Goal: Task Accomplishment & Management: Manage account settings

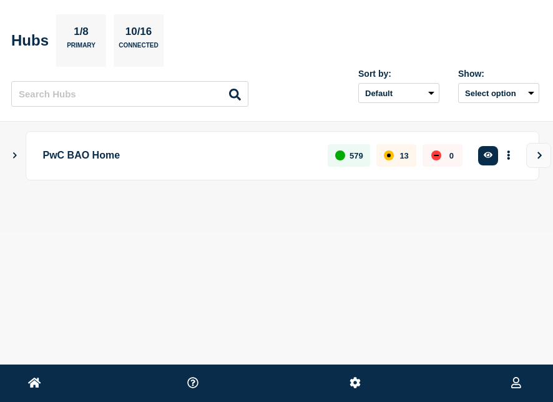
click at [112, 160] on p "PwC BAO Home" at bounding box center [178, 155] width 271 height 23
click at [13, 156] on icon "Show Connected Hubs" at bounding box center [15, 155] width 8 height 6
click at [13, 156] on icon "Show Connected Hubs" at bounding box center [15, 155] width 6 height 8
click at [92, 150] on p "PwC BAO Home" at bounding box center [178, 155] width 271 height 23
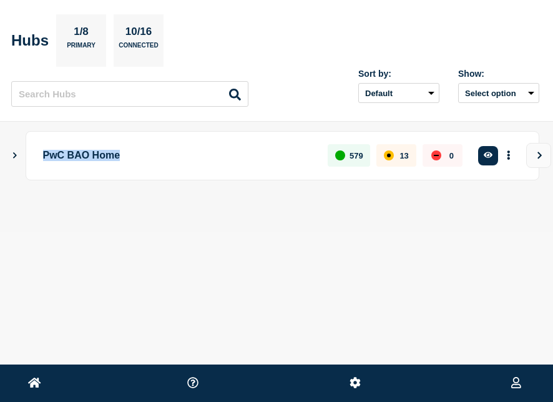
click at [92, 150] on p "PwC BAO Home" at bounding box center [178, 155] width 271 height 23
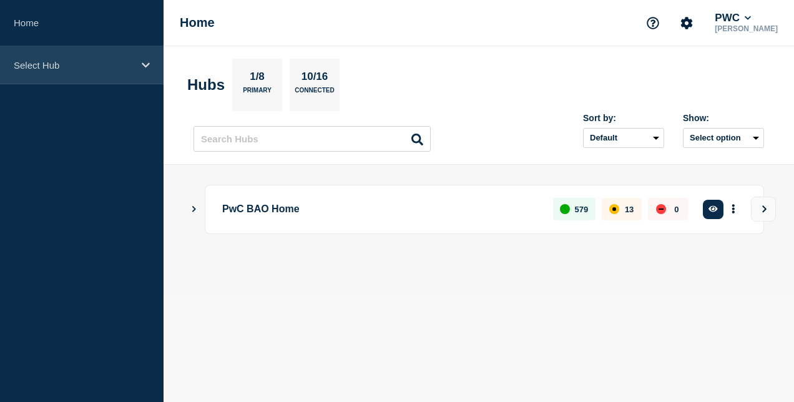
click at [129, 67] on p "Select Hub" at bounding box center [74, 65] width 120 height 11
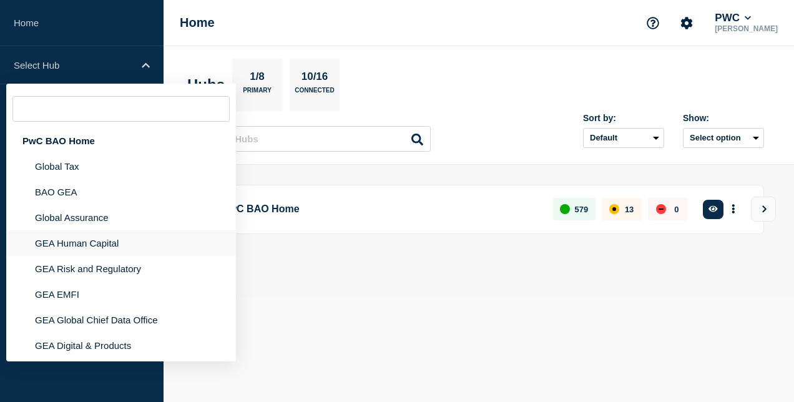
click at [112, 253] on li "GEA Human Capital" at bounding box center [121, 243] width 230 height 26
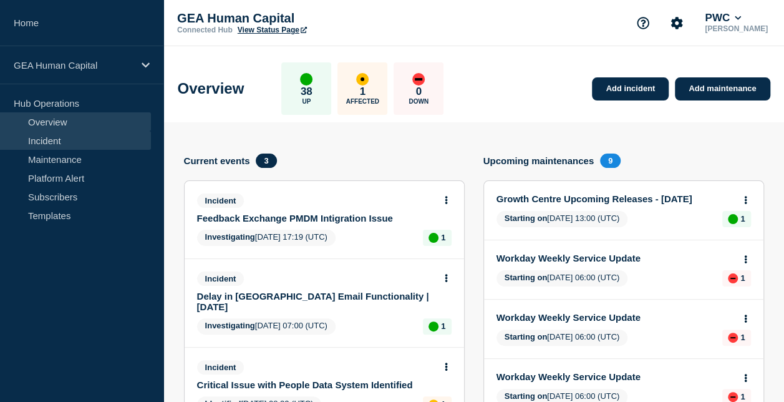
click at [78, 140] on link "Incident" at bounding box center [75, 140] width 151 height 19
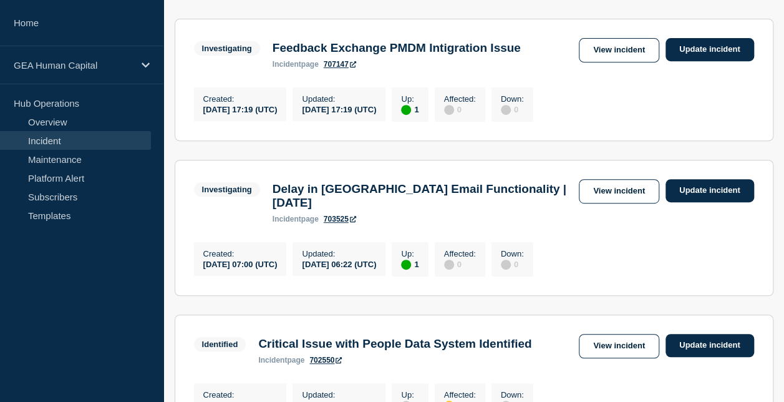
scroll to position [268, 0]
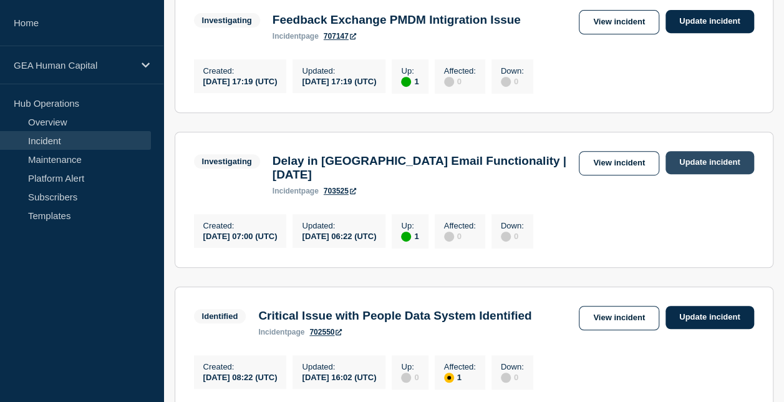
click at [552, 164] on link "Update incident" at bounding box center [710, 162] width 89 height 23
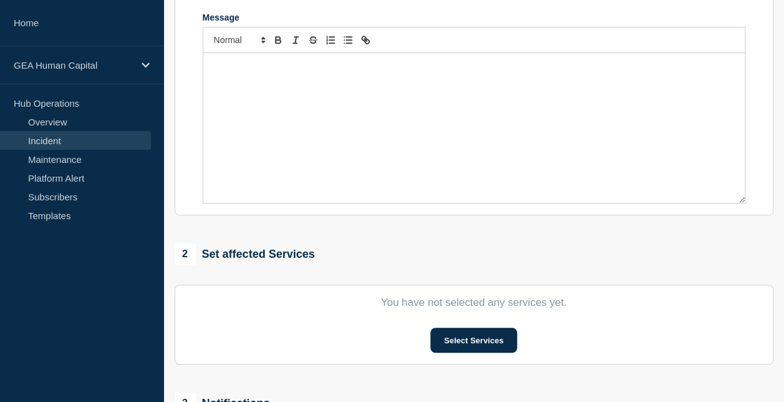
type input "Delay in [GEOGRAPHIC_DATA] Email Functionality | [DATE]"
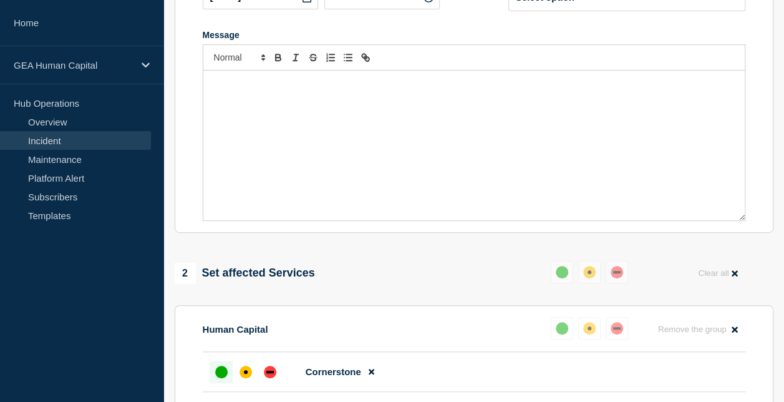
click at [312, 138] on div "Message" at bounding box center [474, 145] width 542 height 150
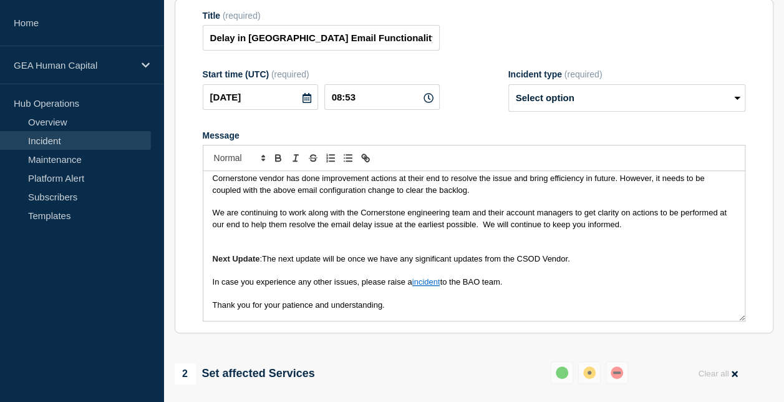
scroll to position [162, 0]
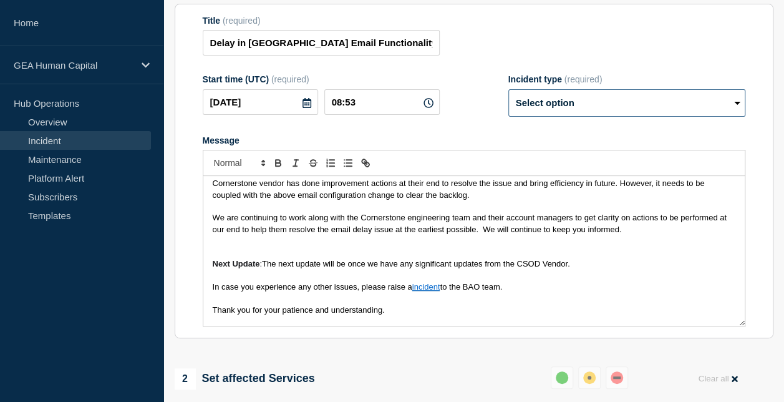
click at [552, 107] on select "Select option Investigating Identified Monitoring Resolved" at bounding box center [626, 102] width 237 height 27
select select "identified"
click at [508, 95] on select "Select option Investigating Identified Monitoring Resolved" at bounding box center [626, 102] width 237 height 27
click at [552, 265] on p "Next Update : The next update will be once we have any significant updates from…" at bounding box center [474, 263] width 523 height 11
click at [552, 107] on select "Select option Investigating Identified Monitoring Resolved" at bounding box center [626, 102] width 237 height 27
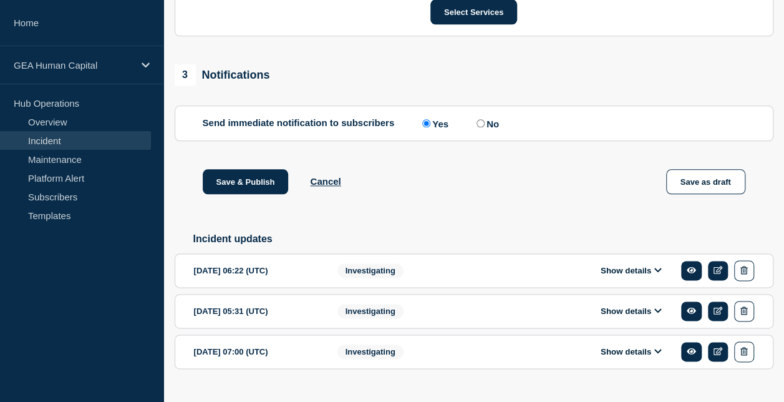
scroll to position [690, 0]
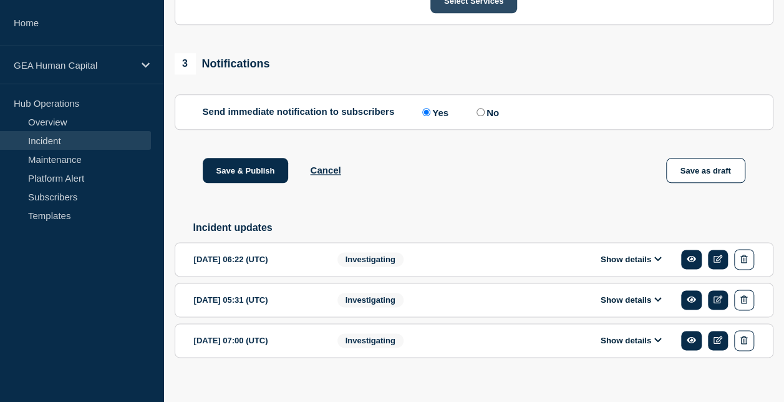
click at [468, 9] on button "Select Services" at bounding box center [473, 0] width 87 height 25
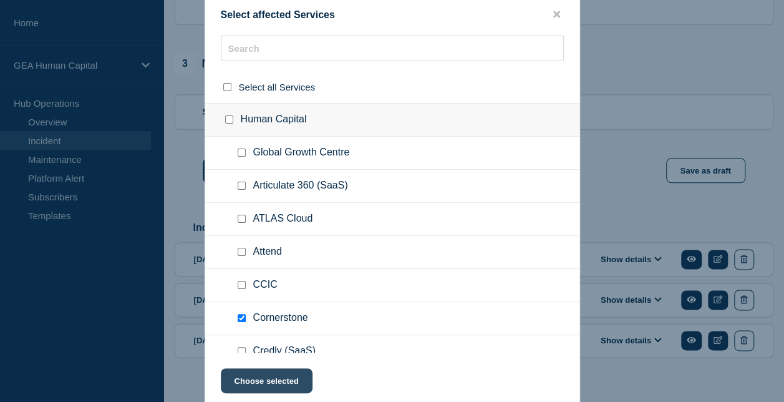
click at [274, 391] on button "Choose selected" at bounding box center [267, 380] width 92 height 25
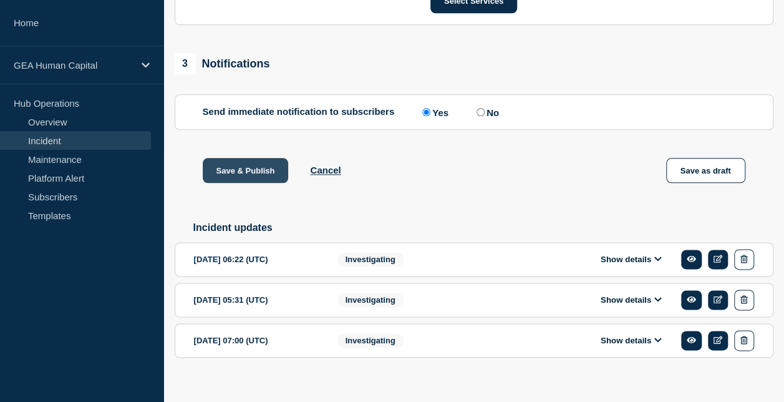
click at [231, 180] on button "Save & Publish" at bounding box center [246, 170] width 86 height 25
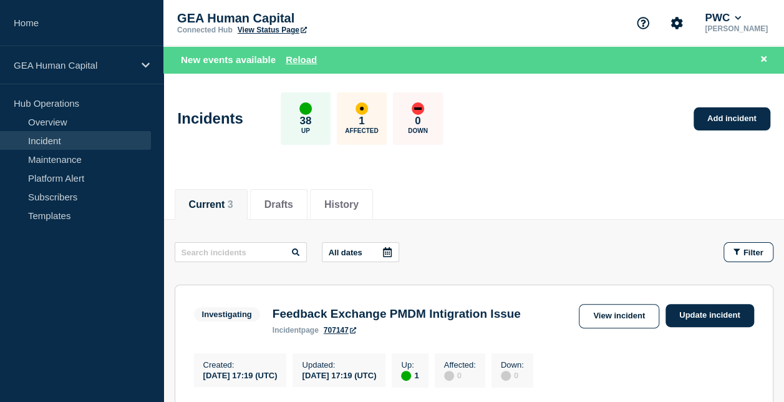
click at [231, 180] on div "Current 3 Drafts History" at bounding box center [474, 198] width 599 height 42
